Goal: Information Seeking & Learning: Find specific fact

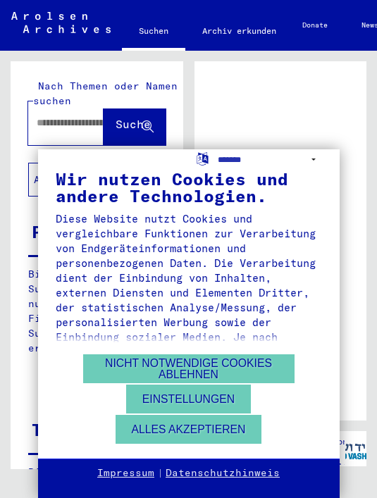
click at [249, 433] on button "Alles akzeptieren" at bounding box center [189, 429] width 147 height 29
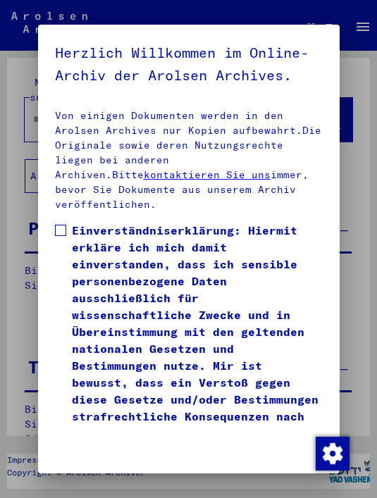
scroll to position [440, 0]
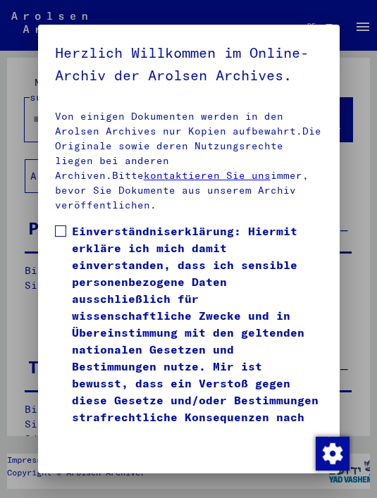
click at [106, 449] on button "Ich stimme zu" at bounding box center [102, 466] width 94 height 34
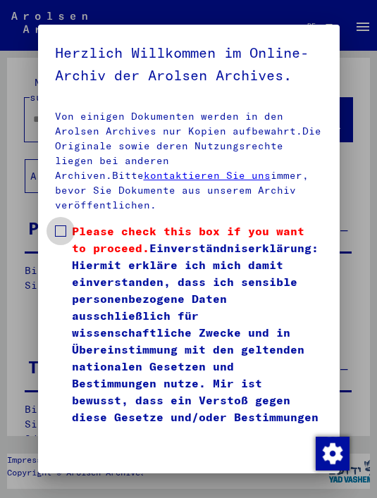
click at [80, 224] on span "Please check this box if you want to proceed." at bounding box center [188, 239] width 232 height 31
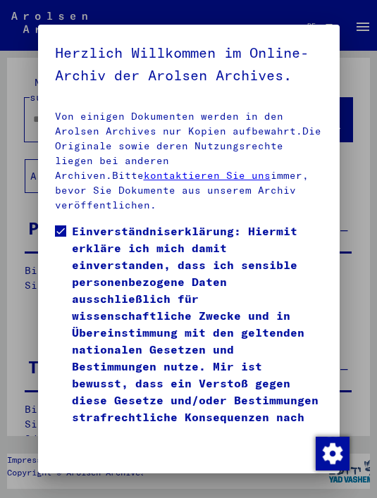
click at [101, 452] on button "Ich stimme zu" at bounding box center [102, 466] width 94 height 34
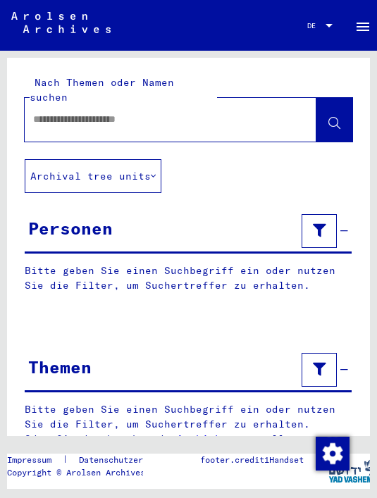
click at [222, 121] on div at bounding box center [171, 120] width 292 height 44
click at [227, 112] on input "text" at bounding box center [157, 119] width 249 height 15
type input "**********"
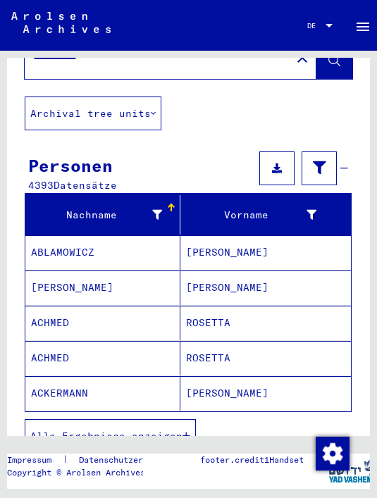
scroll to position [70, 0]
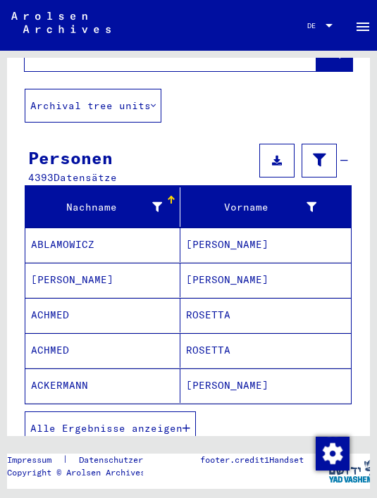
click at [86, 237] on mat-cell "ABLAMOWICZ" at bounding box center [102, 245] width 155 height 35
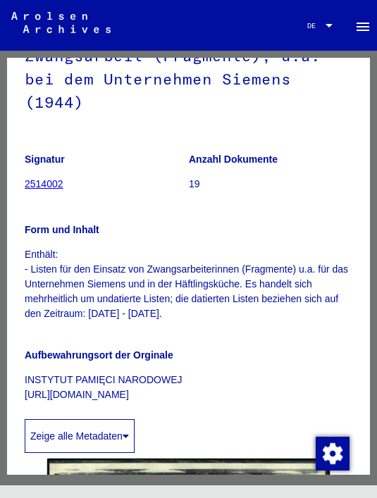
scroll to position [171, 0]
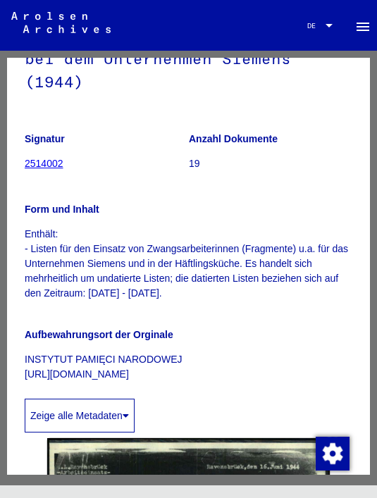
click at [116, 399] on button "Zeige alle Metadaten" at bounding box center [80, 416] width 110 height 34
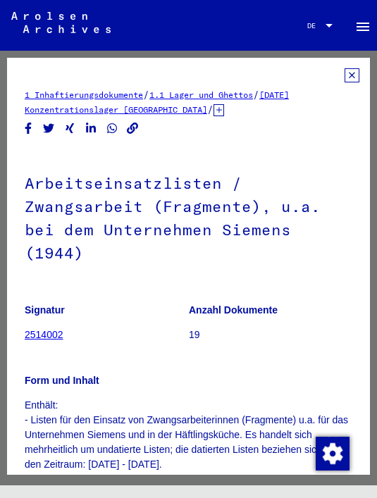
scroll to position [0, 0]
